Goal: Information Seeking & Learning: Learn about a topic

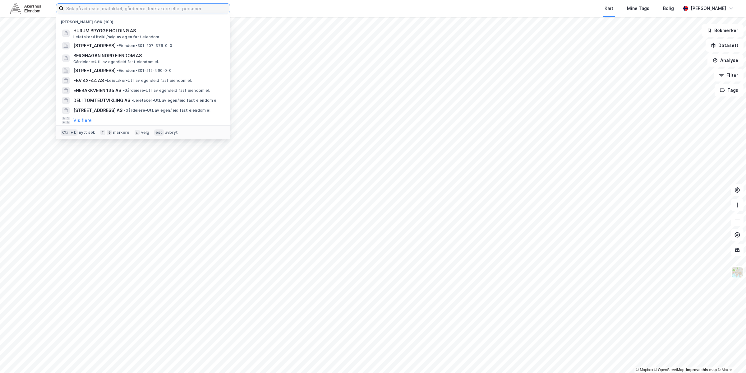
click at [120, 6] on input at bounding box center [147, 8] width 166 height 9
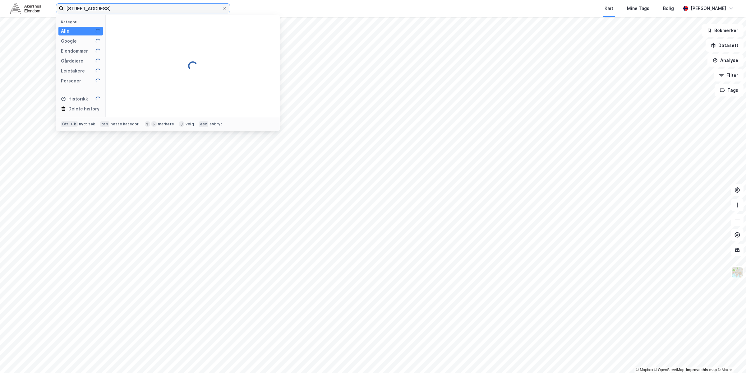
type input "[STREET_ADDRESS]"
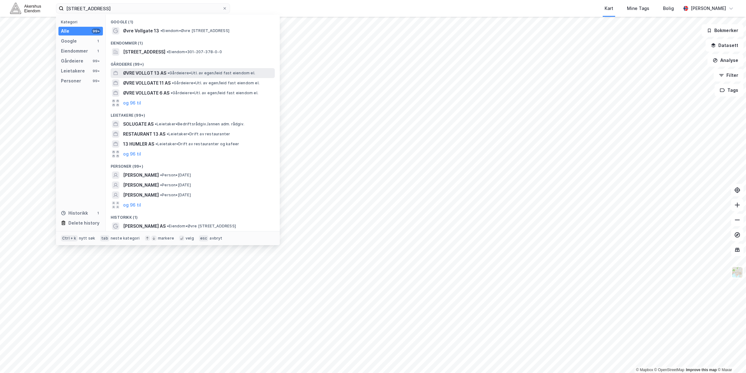
click at [176, 72] on span "• Gårdeiere • Utl. av egen/leid fast eiendom el." at bounding box center [212, 73] width 88 height 5
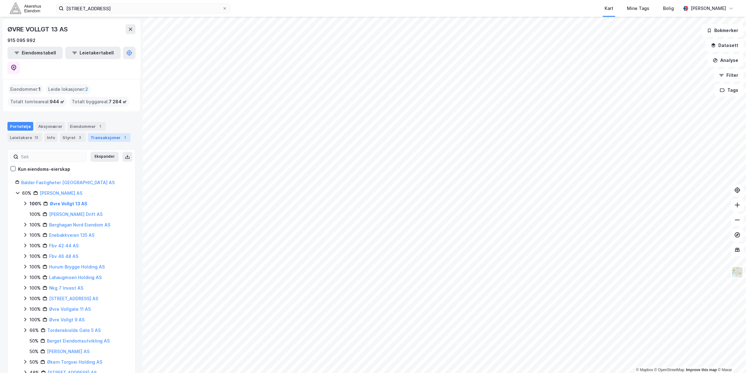
click at [97, 133] on div "Transaksjoner 1" at bounding box center [109, 137] width 43 height 9
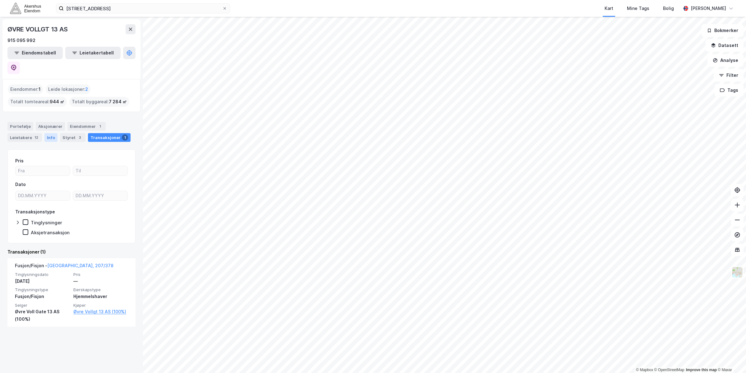
click at [50, 133] on div "Info" at bounding box center [50, 137] width 13 height 9
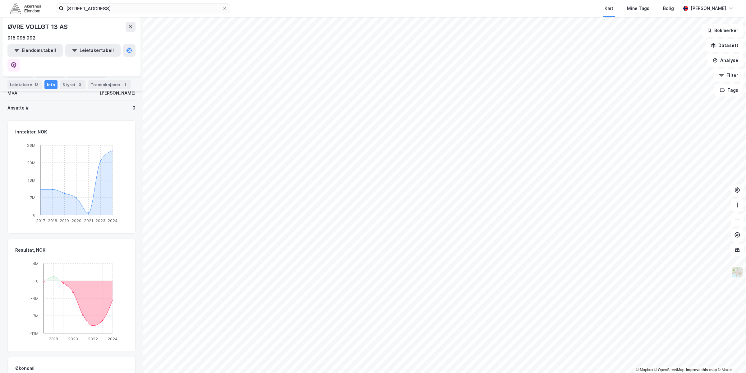
scroll to position [137, 0]
click at [87, 73] on div "Eiendommer 1" at bounding box center [86, 73] width 38 height 9
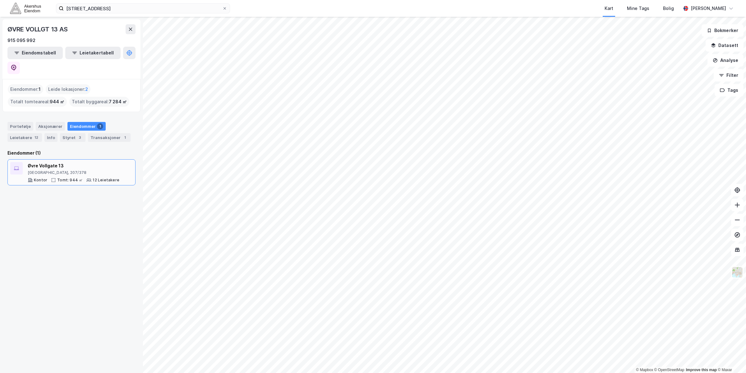
click at [40, 162] on div "Øvre Vollgate 13" at bounding box center [74, 165] width 92 height 7
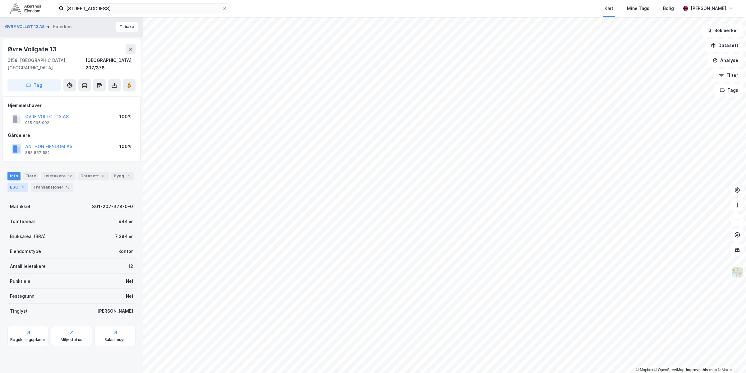
click at [24, 184] on div "4" at bounding box center [23, 187] width 6 height 6
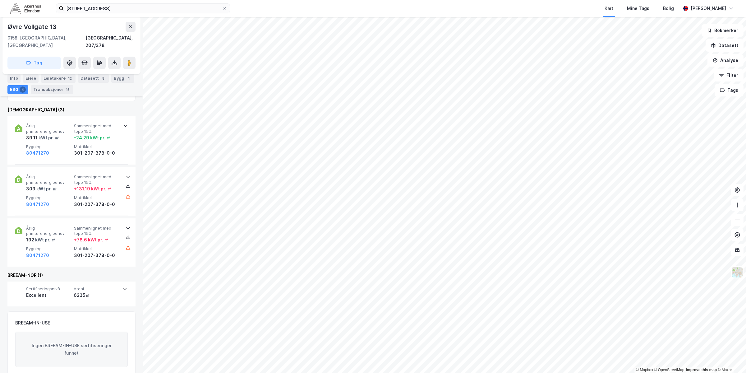
scroll to position [235, 0]
click at [62, 289] on div "Excellent" at bounding box center [48, 292] width 45 height 7
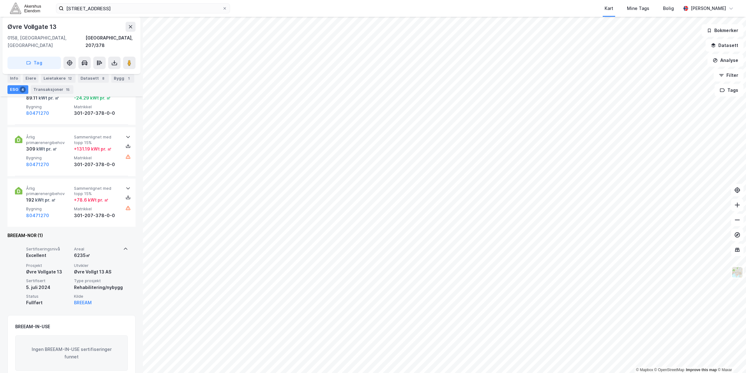
scroll to position [274, 0]
